Goal: Navigation & Orientation: Find specific page/section

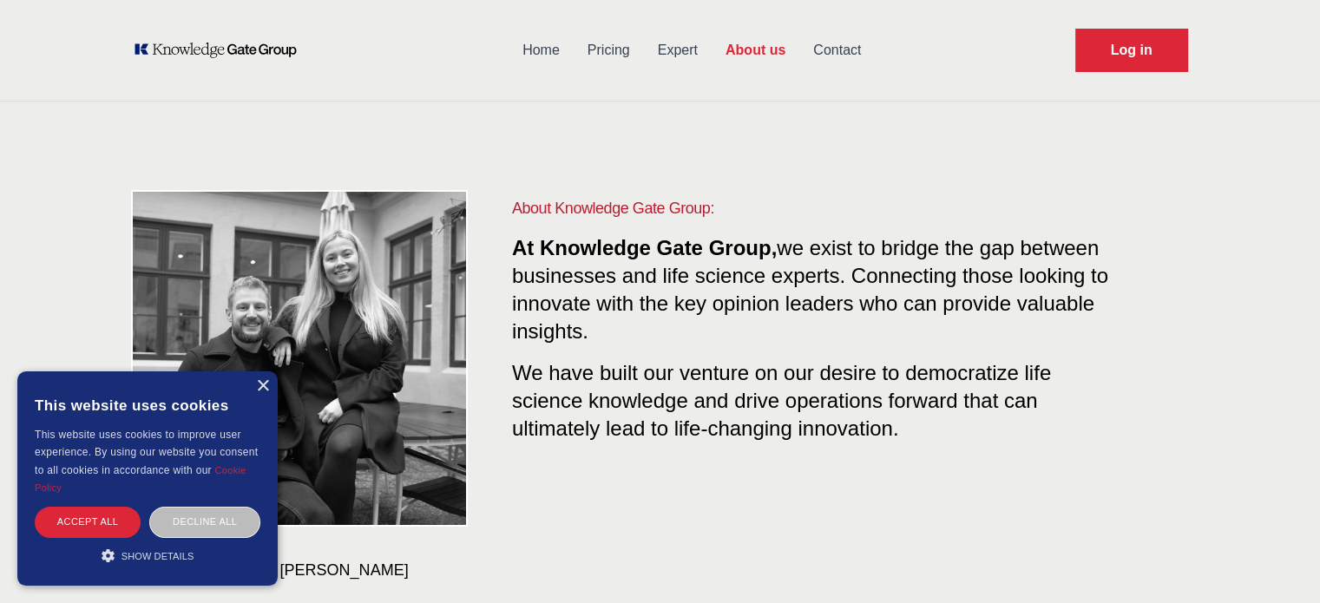
click at [655, 43] on link "Expert" at bounding box center [678, 50] width 68 height 45
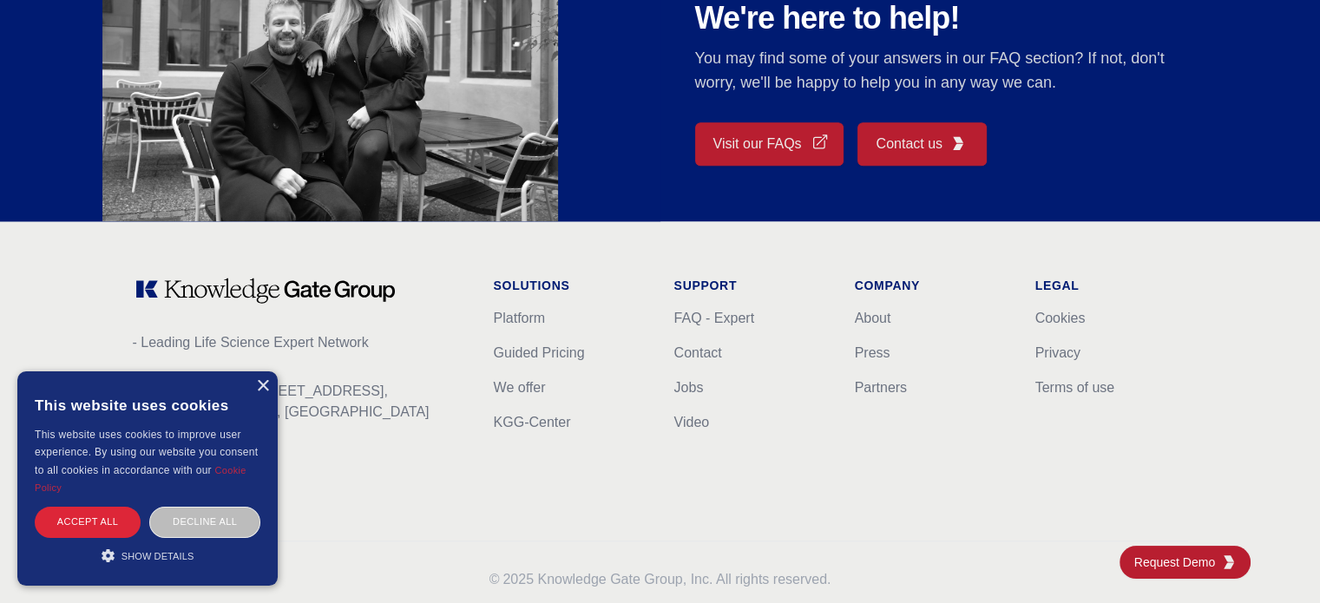
scroll to position [1649, 0]
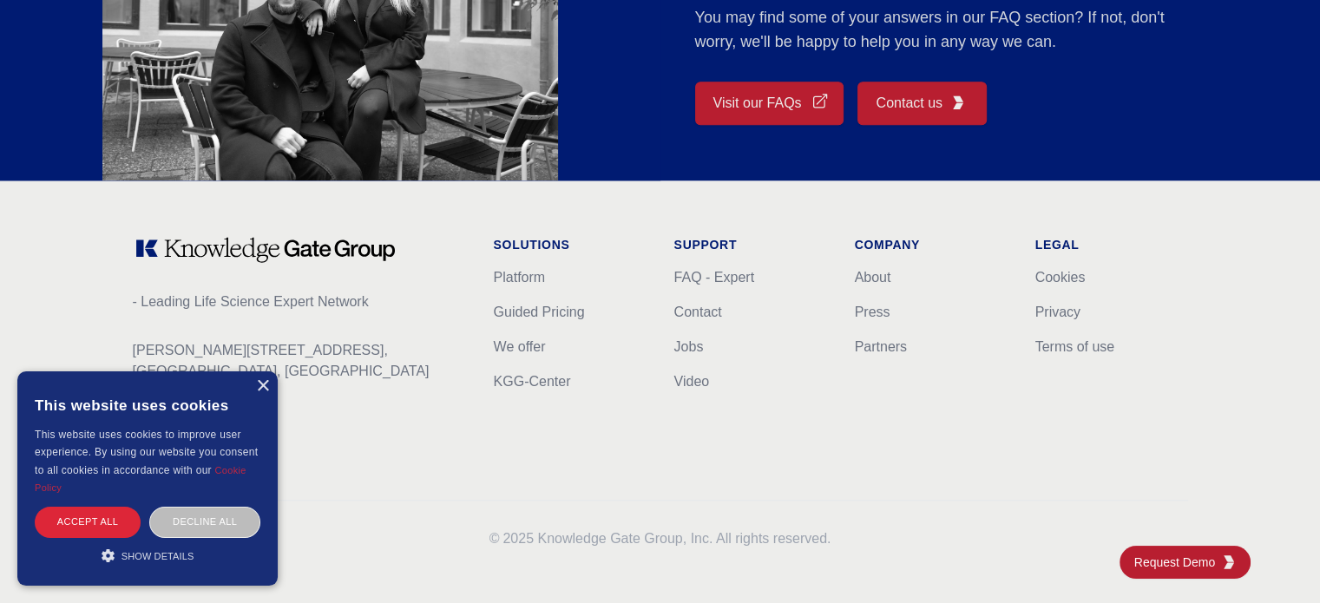
click at [254, 378] on div "× This website uses cookies This website uses cookies to improve user experienc…" at bounding box center [147, 479] width 260 height 214
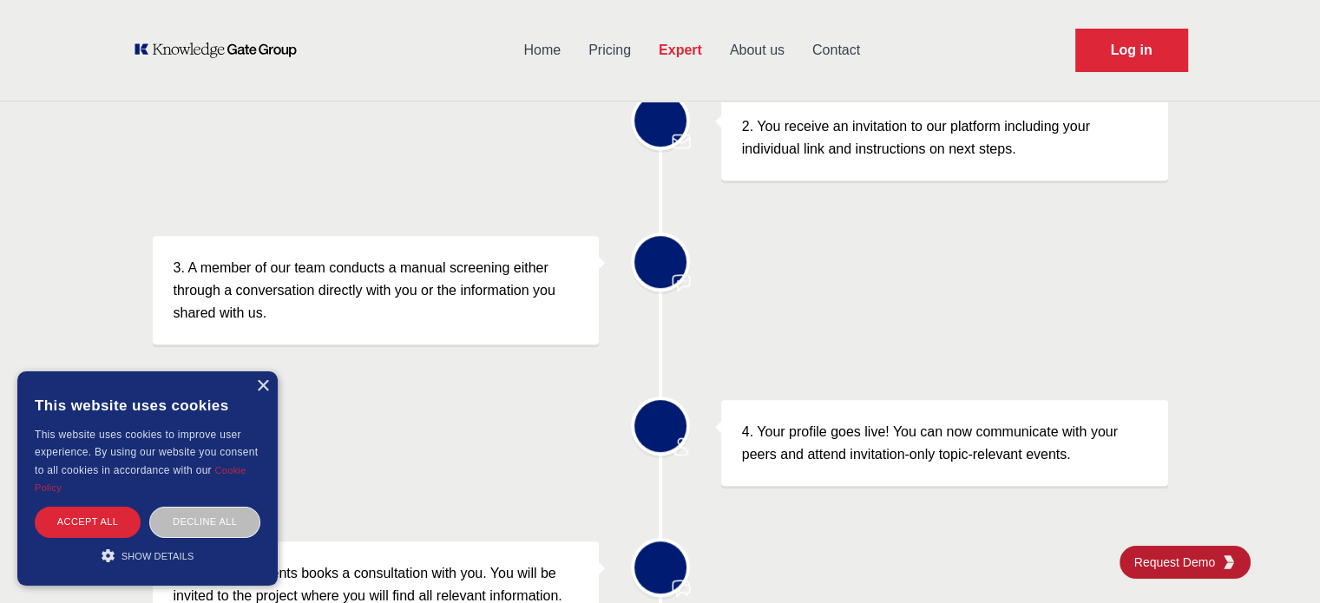
scroll to position [608, 0]
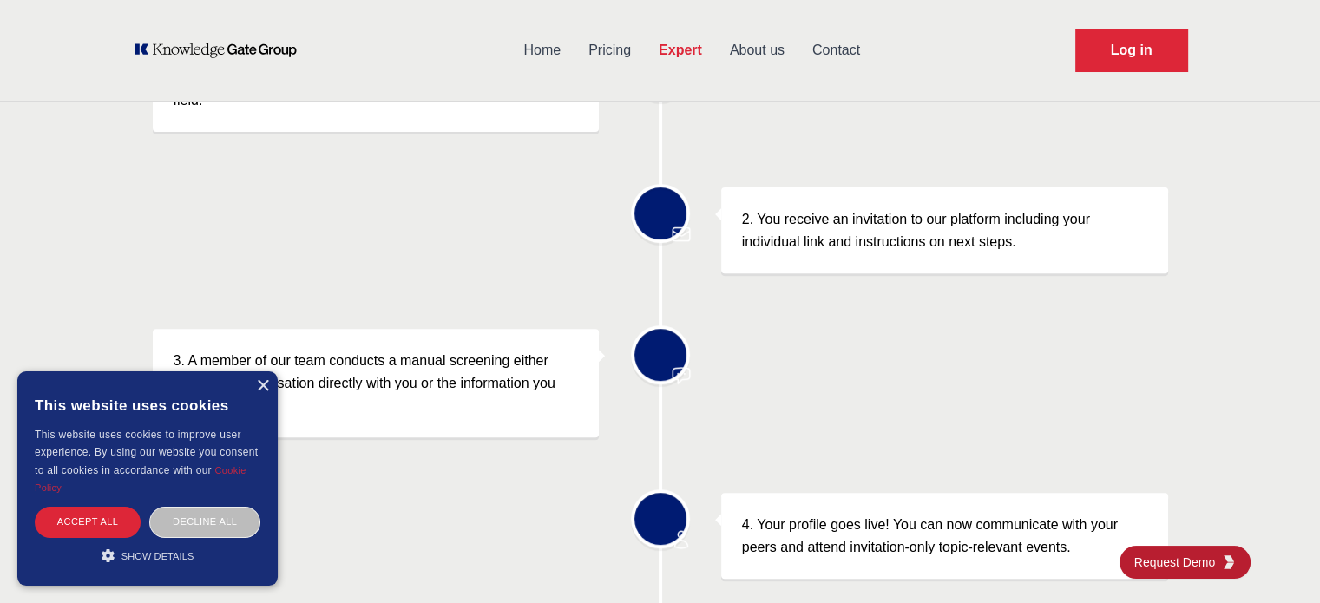
click at [753, 57] on link "About us" at bounding box center [757, 50] width 82 height 45
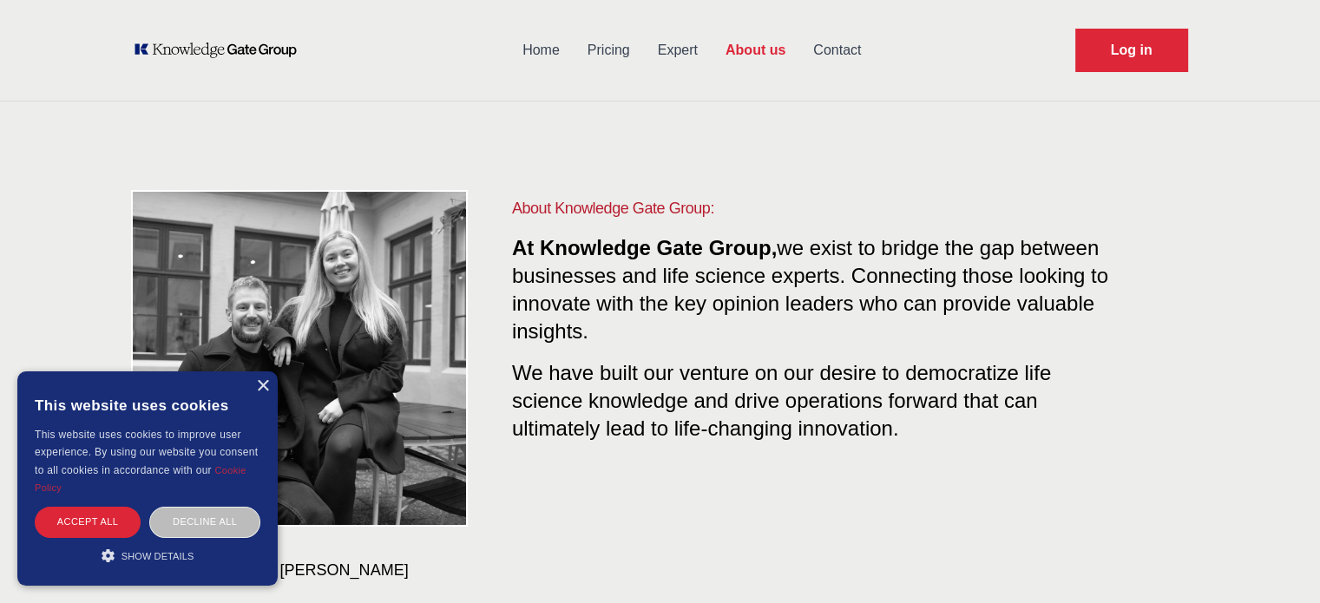
click at [601, 46] on link "Pricing" at bounding box center [609, 50] width 70 height 45
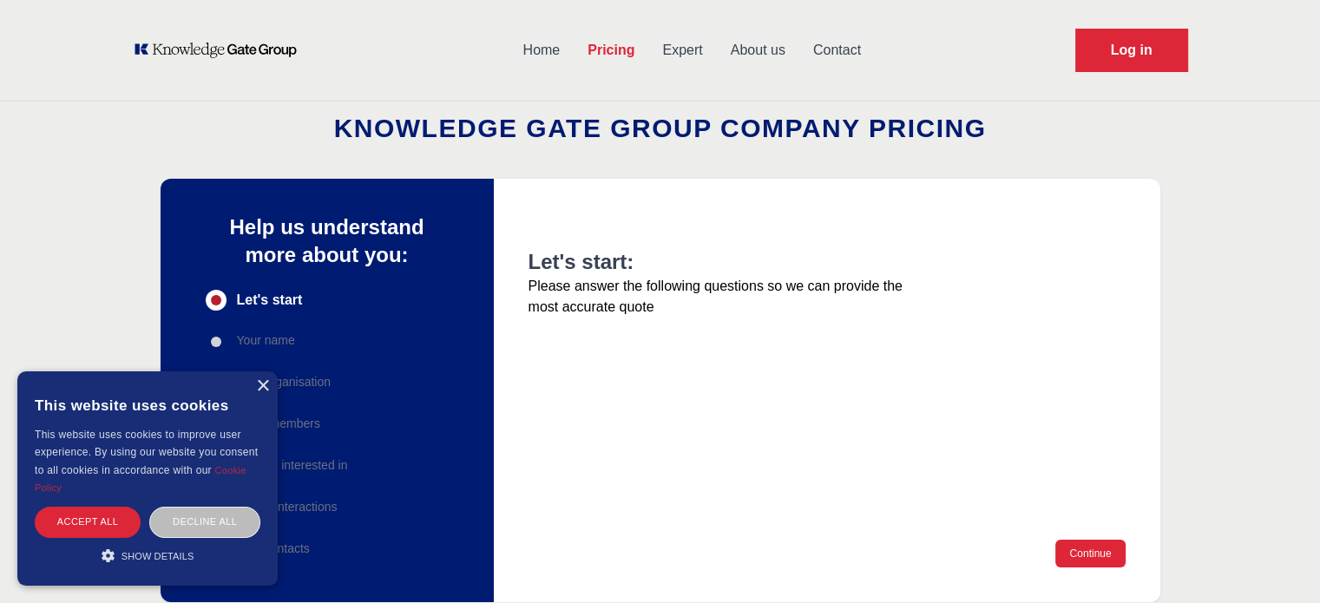
click at [529, 62] on link "Home" at bounding box center [542, 50] width 65 height 45
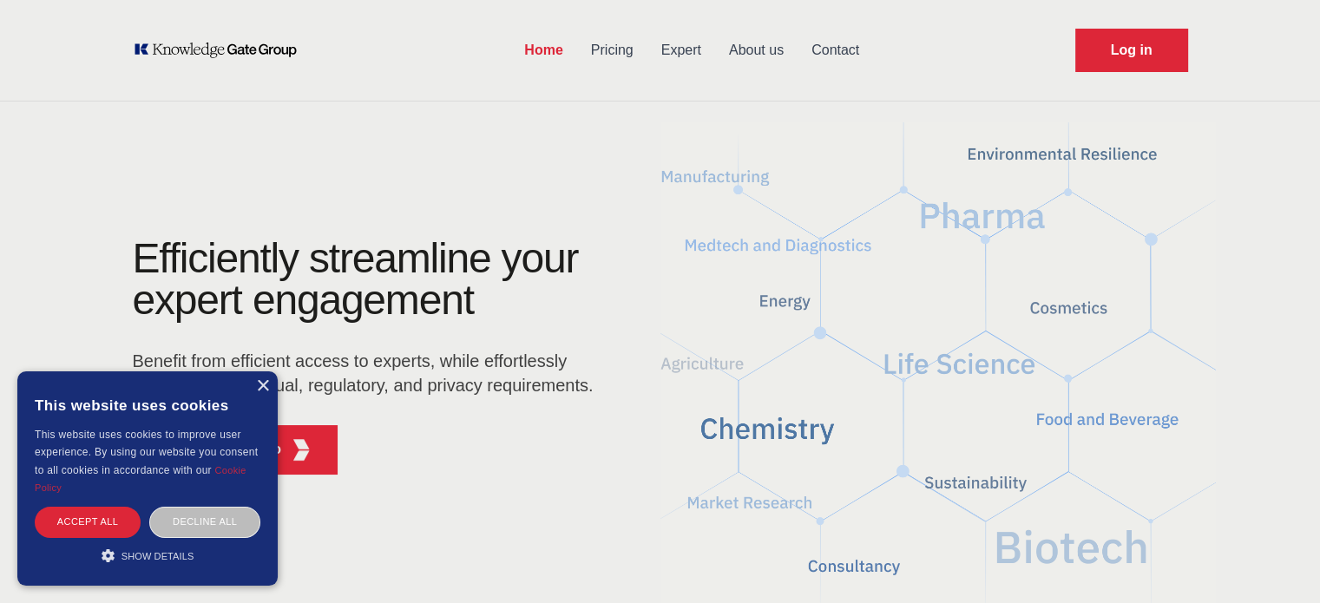
click at [698, 48] on link "Expert" at bounding box center [682, 50] width 68 height 45
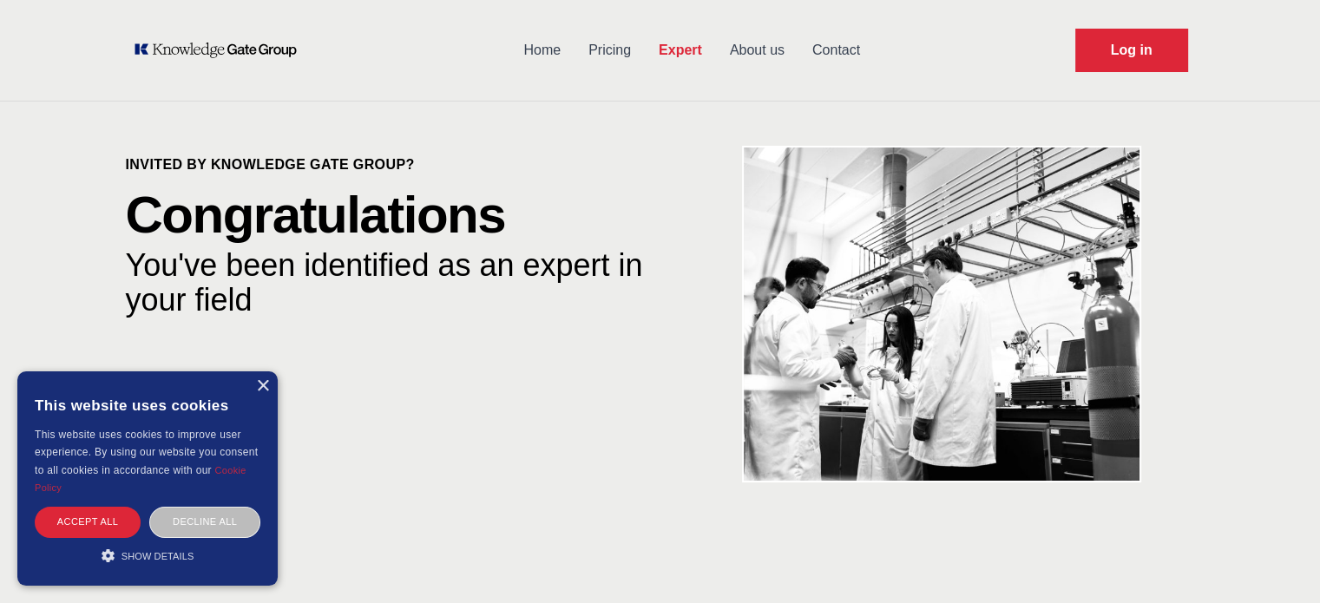
click at [622, 52] on link "Pricing" at bounding box center [610, 50] width 70 height 45
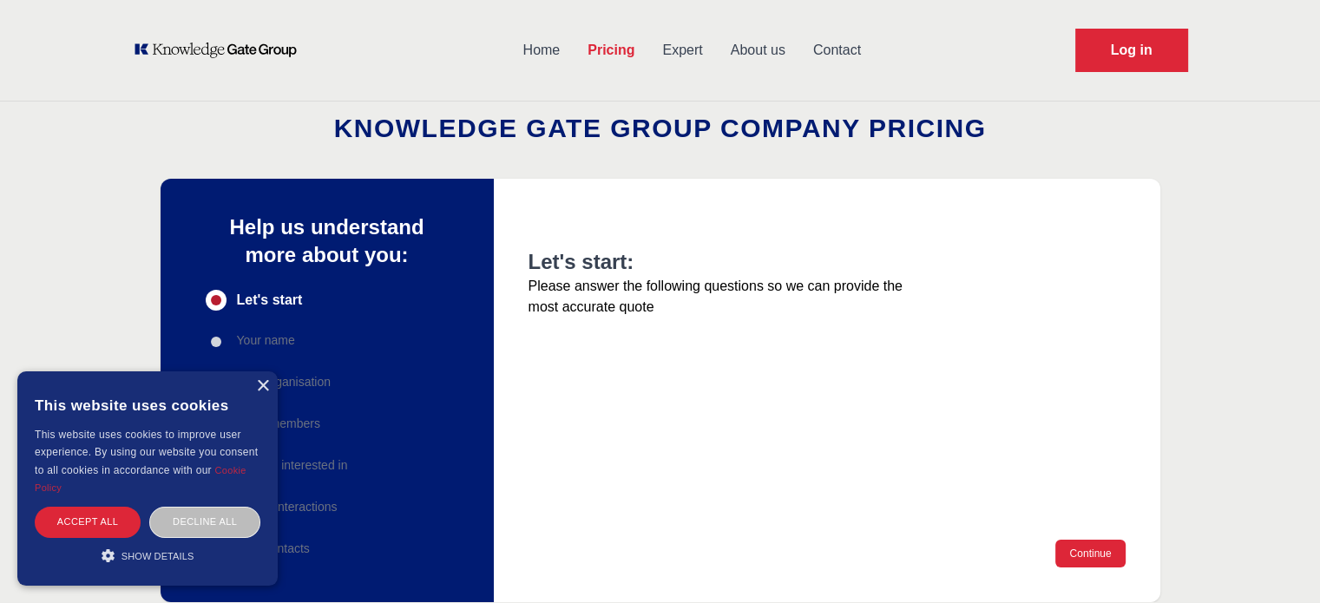
click at [675, 41] on link "Expert" at bounding box center [682, 50] width 68 height 45
